Goal: Information Seeking & Learning: Learn about a topic

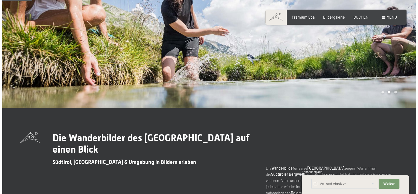
scroll to position [27, 0]
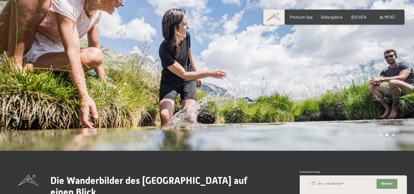
click at [384, 20] on div "Menü" at bounding box center [387, 17] width 15 height 5
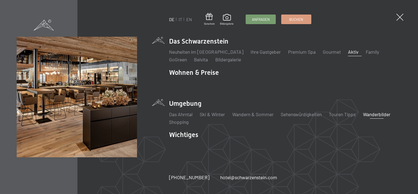
click at [348, 51] on link "Aktiv" at bounding box center [353, 52] width 10 height 6
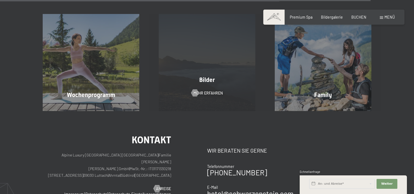
scroll to position [1259, 0]
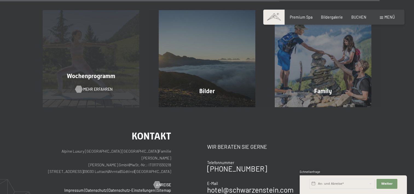
click at [85, 87] on span "Mehr erfahren" at bounding box center [97, 89] width 29 height 5
